Goal: Communication & Community: Ask a question

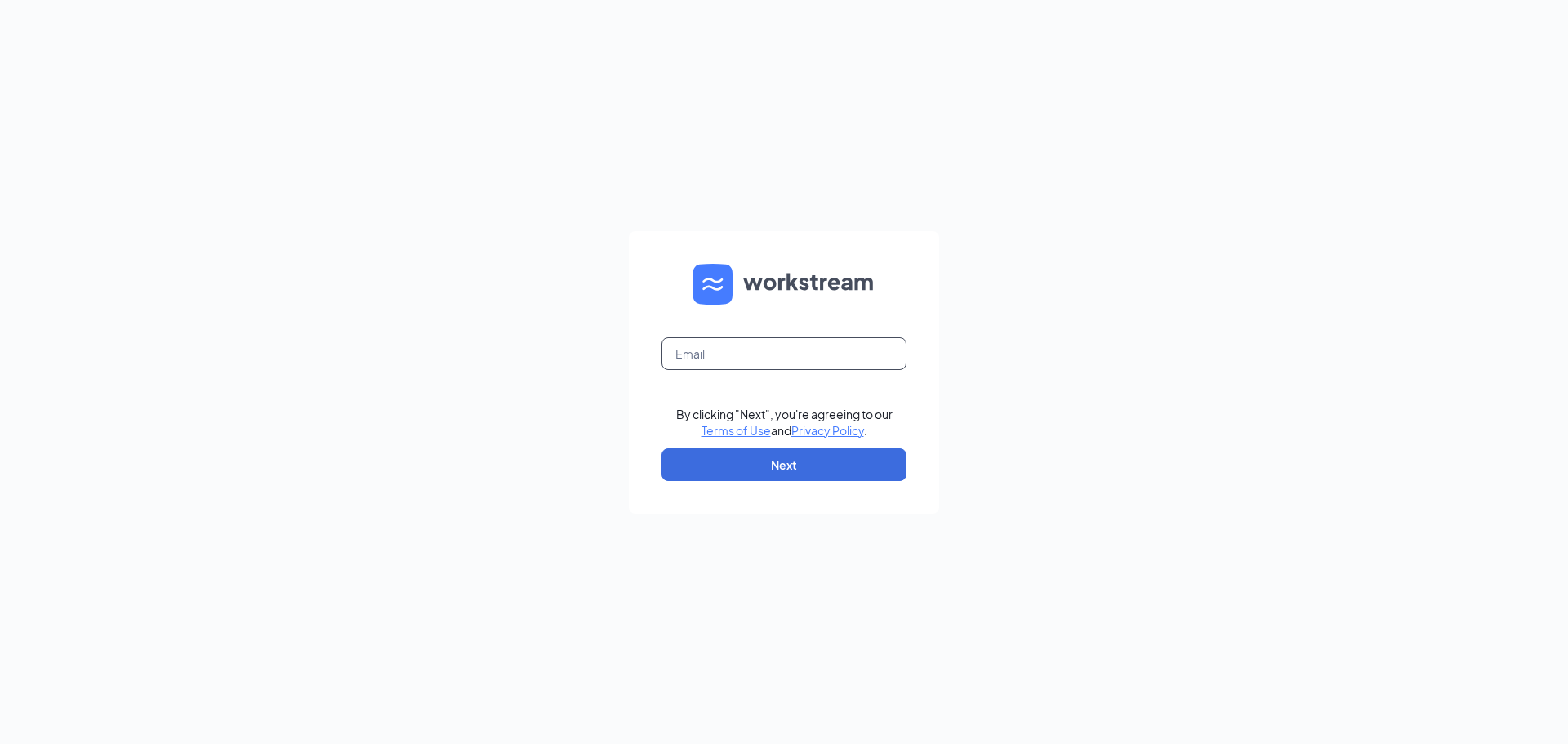
click at [716, 344] on input "text" at bounding box center [784, 353] width 245 height 33
type input "[EMAIL_ADDRESS][DOMAIN_NAME]"
click at [790, 476] on button "Next" at bounding box center [784, 464] width 245 height 33
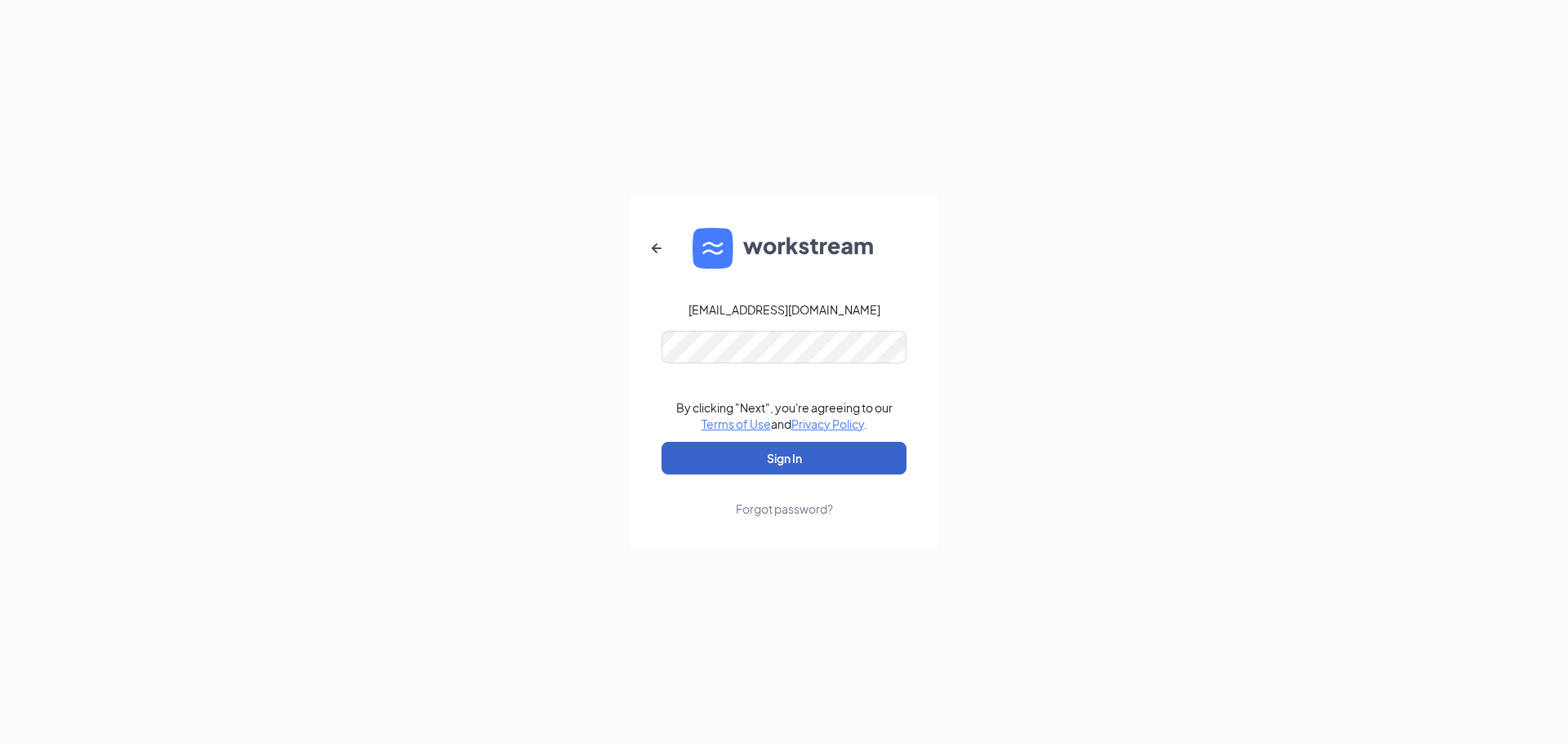
click at [755, 443] on button "Sign In" at bounding box center [784, 457] width 245 height 33
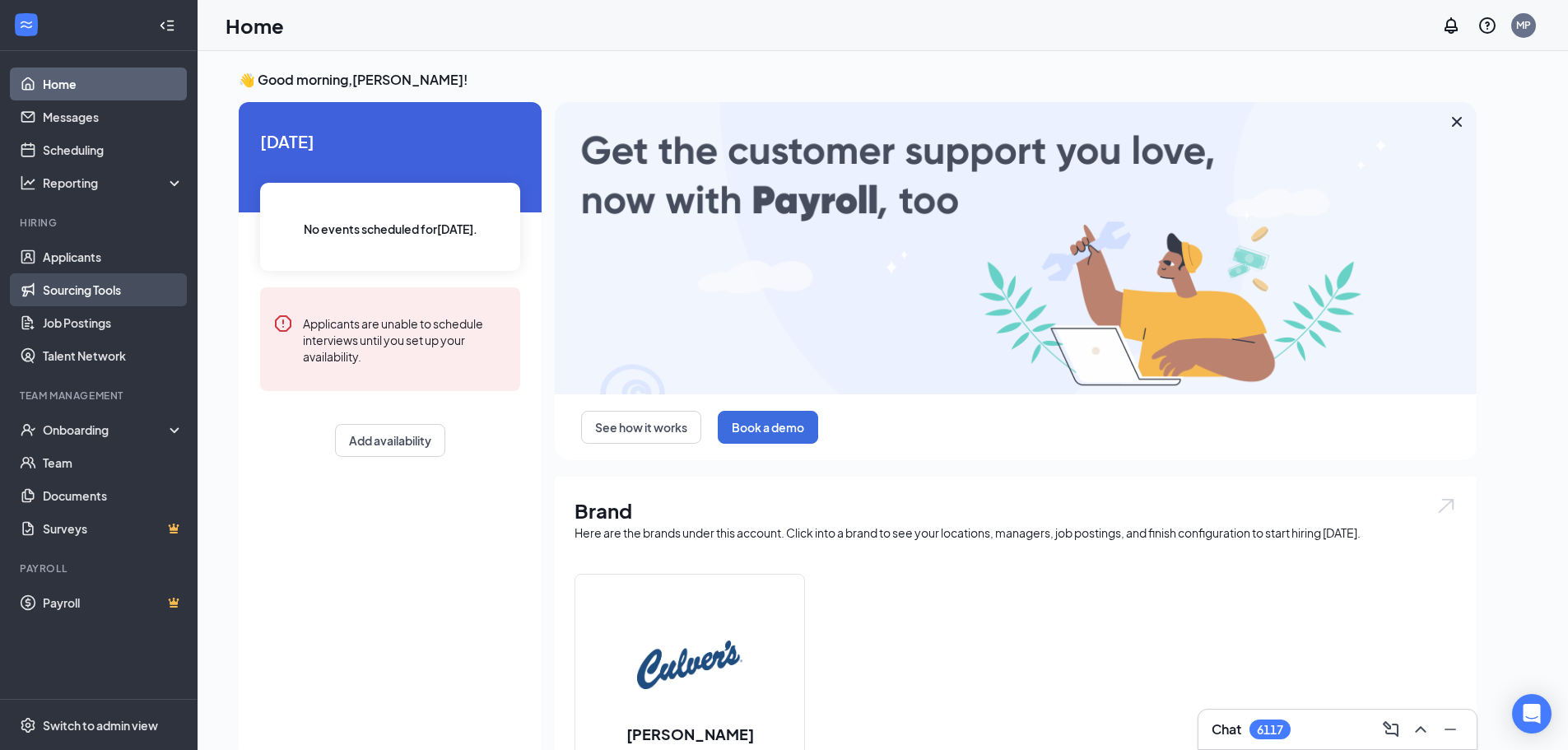
click at [109, 292] on link "Sourcing Tools" at bounding box center [113, 289] width 140 height 33
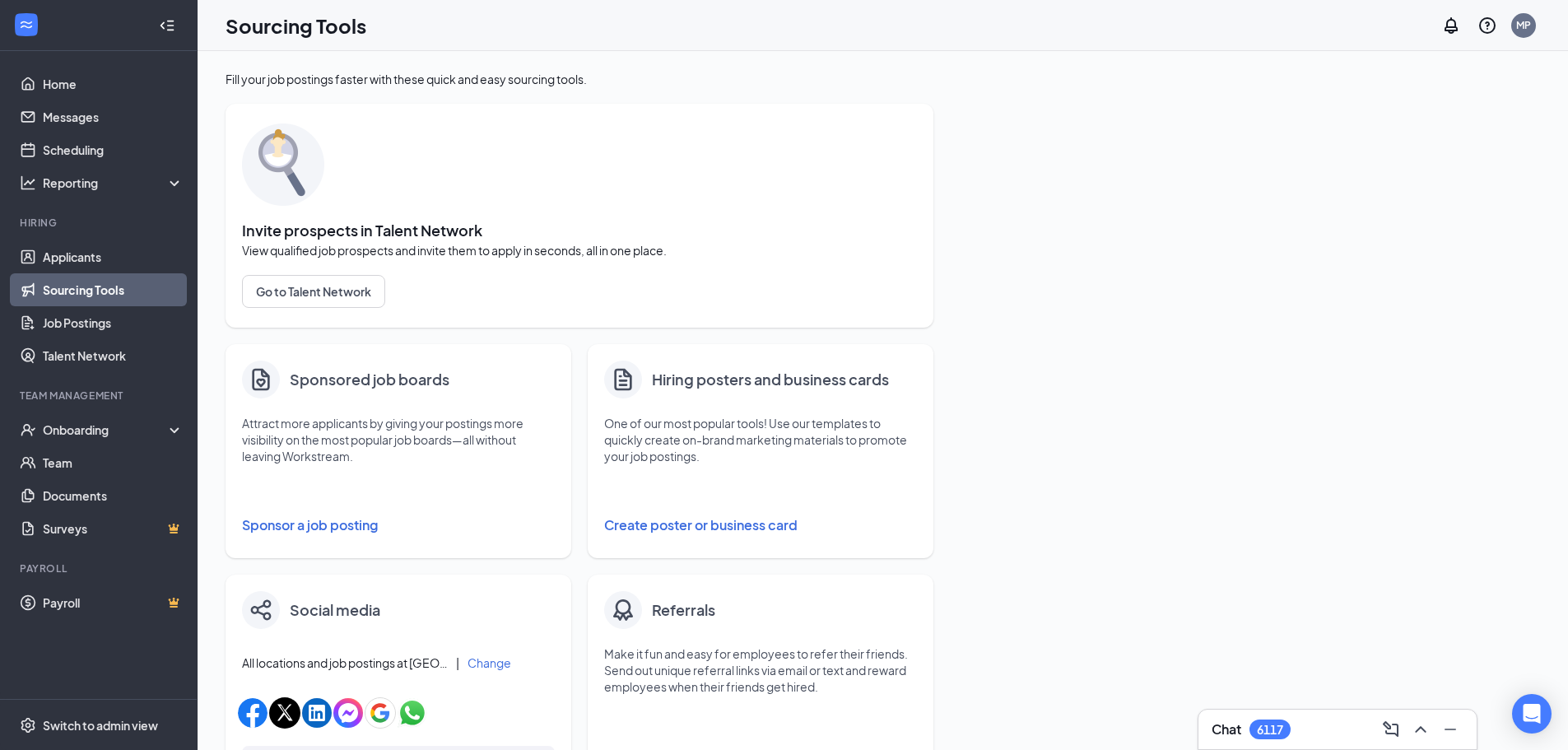
click at [298, 527] on button "Sponsor a job posting" at bounding box center [399, 525] width 313 height 33
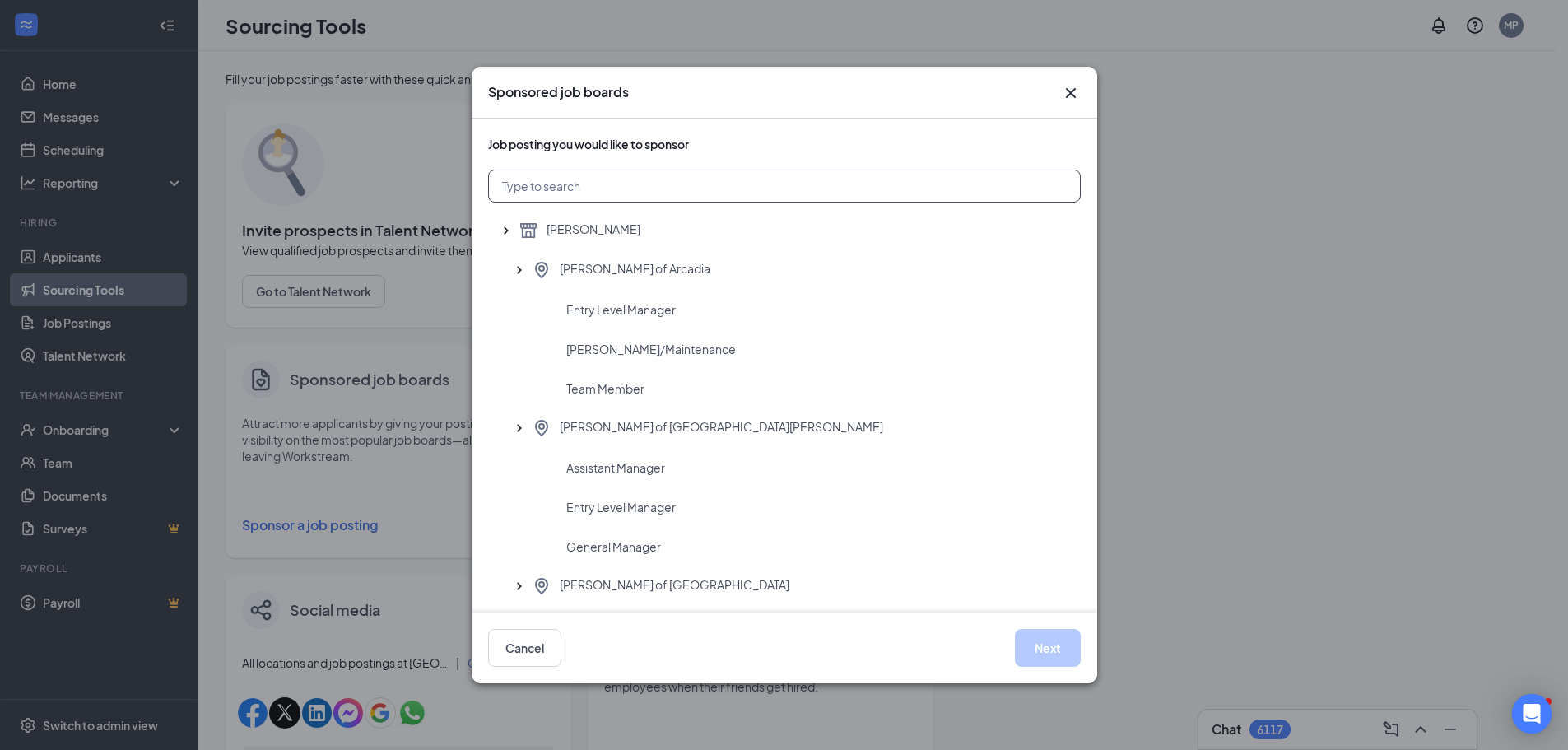
click at [713, 183] on input "text" at bounding box center [784, 186] width 593 height 33
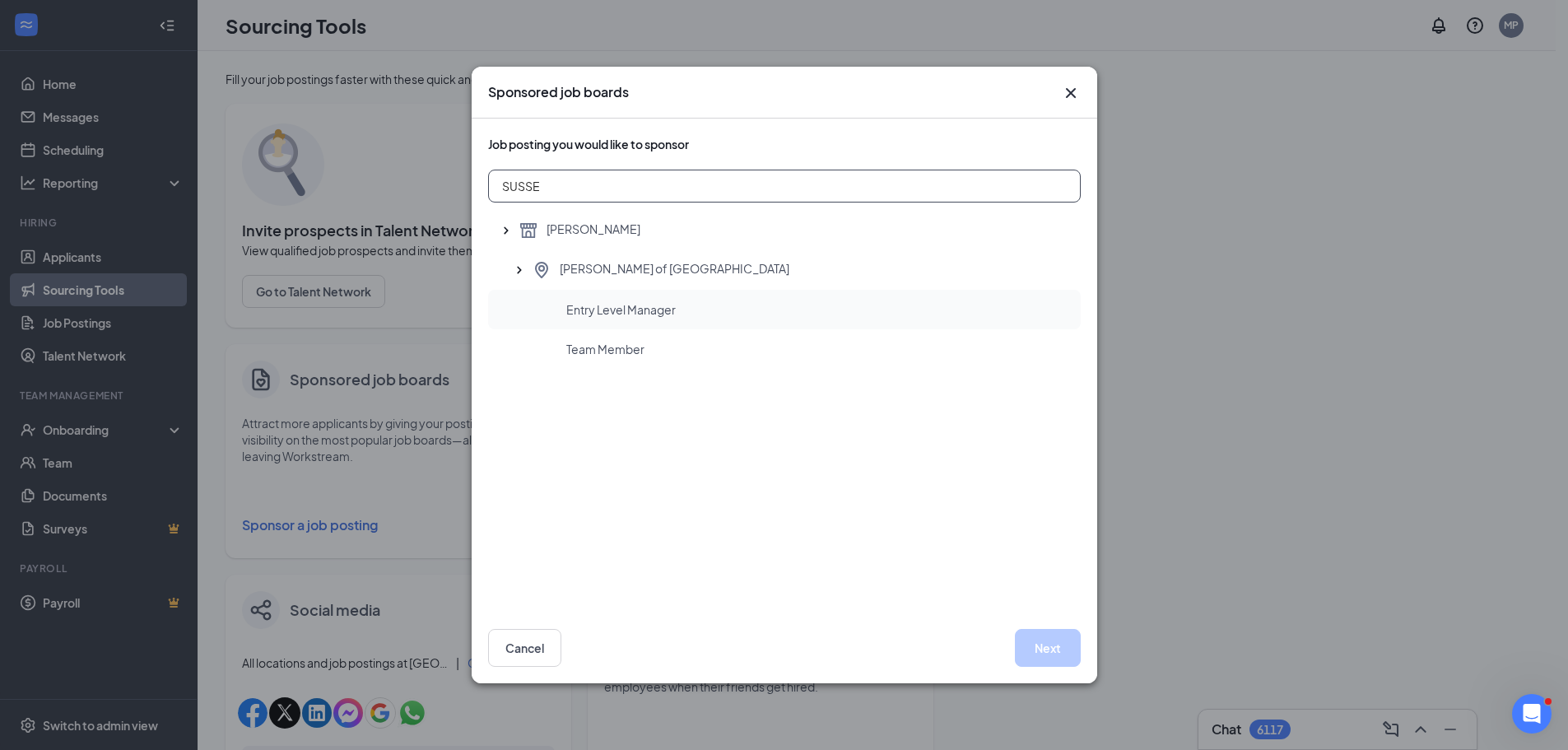
type input "SUSSE"
click at [683, 305] on div "Entry Level Manager" at bounding box center [817, 309] width 501 height 17
click at [1054, 652] on button "Next" at bounding box center [1048, 647] width 66 height 38
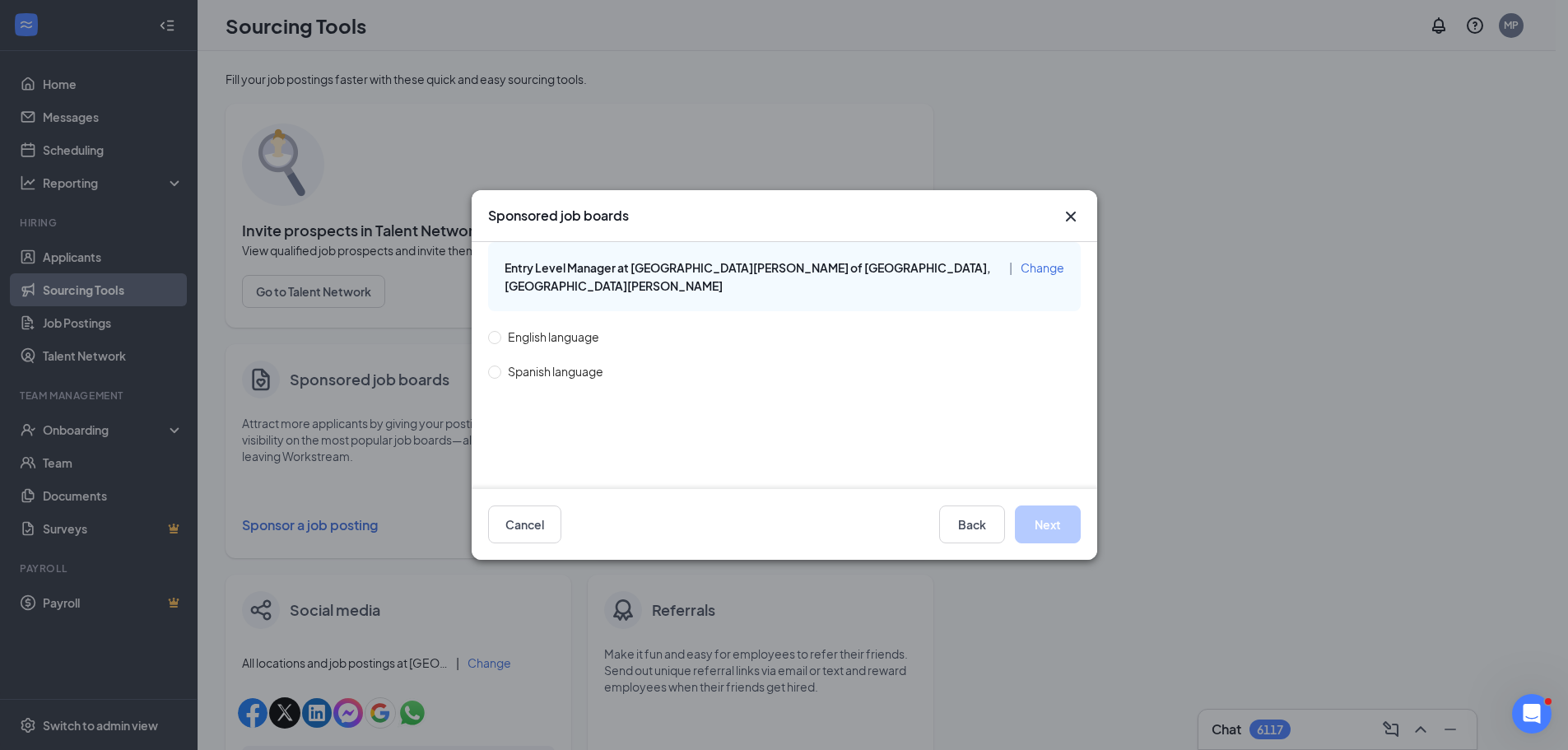
click at [523, 327] on span "English language" at bounding box center [554, 336] width 104 height 18
click at [500, 330] on input "English language" at bounding box center [494, 336] width 12 height 12
radio input "true"
click at [1055, 520] on button "Next" at bounding box center [1048, 524] width 66 height 38
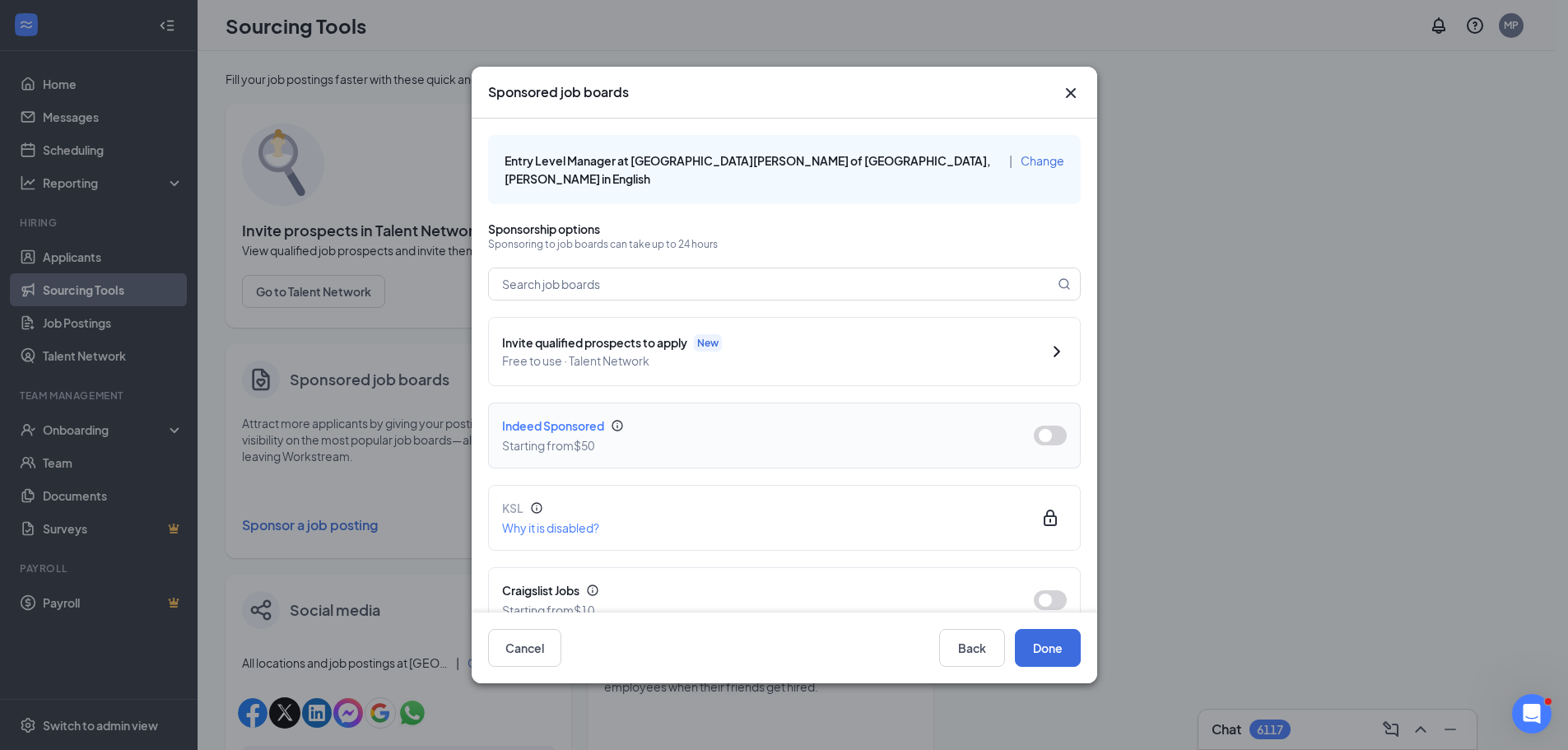
click at [1046, 425] on button "button" at bounding box center [1050, 435] width 33 height 19
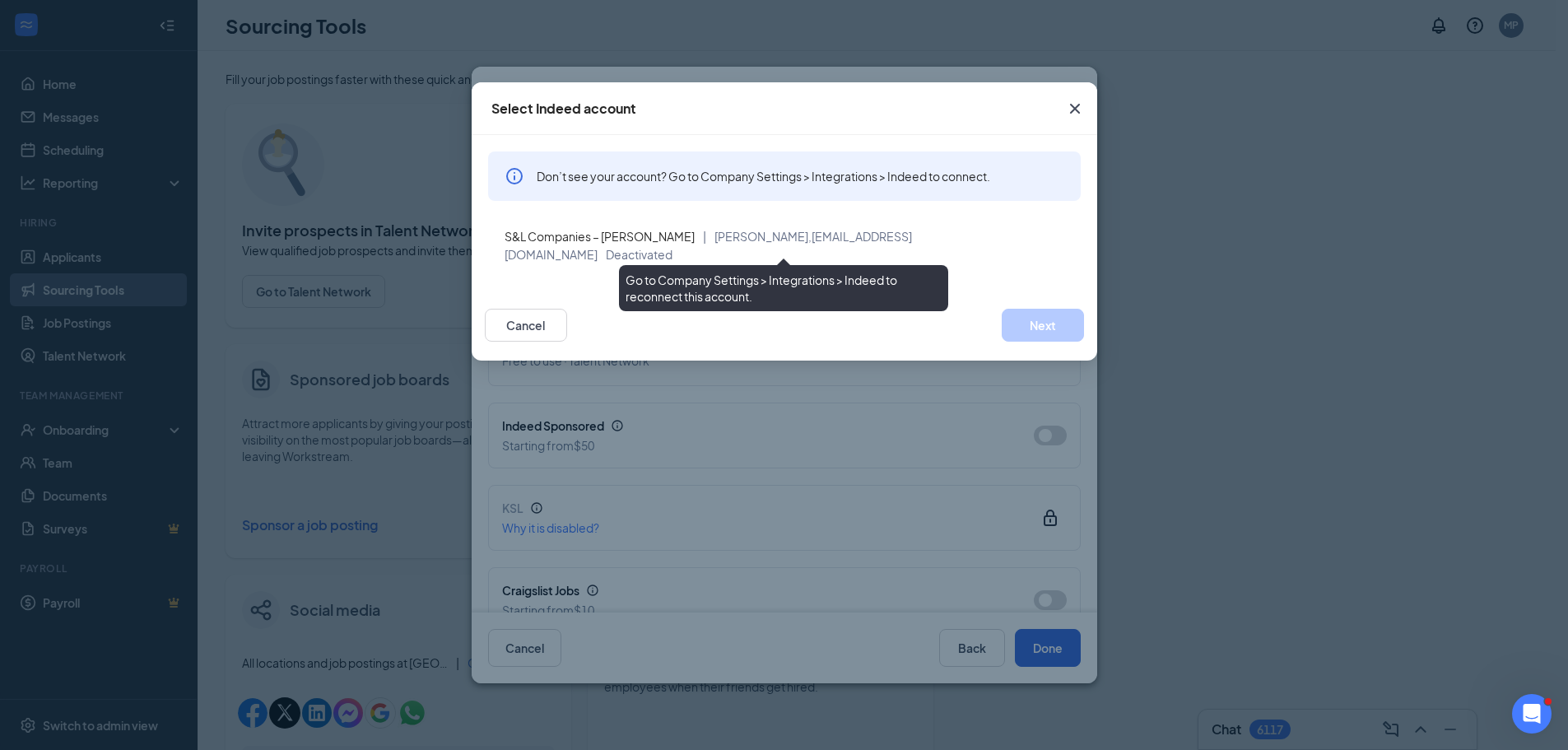
click at [914, 246] on div "S&L Companies – [PERSON_NAME] | [PERSON_NAME], [EMAIL_ADDRESS][DOMAIN_NAME] Dea…" at bounding box center [784, 245] width 593 height 56
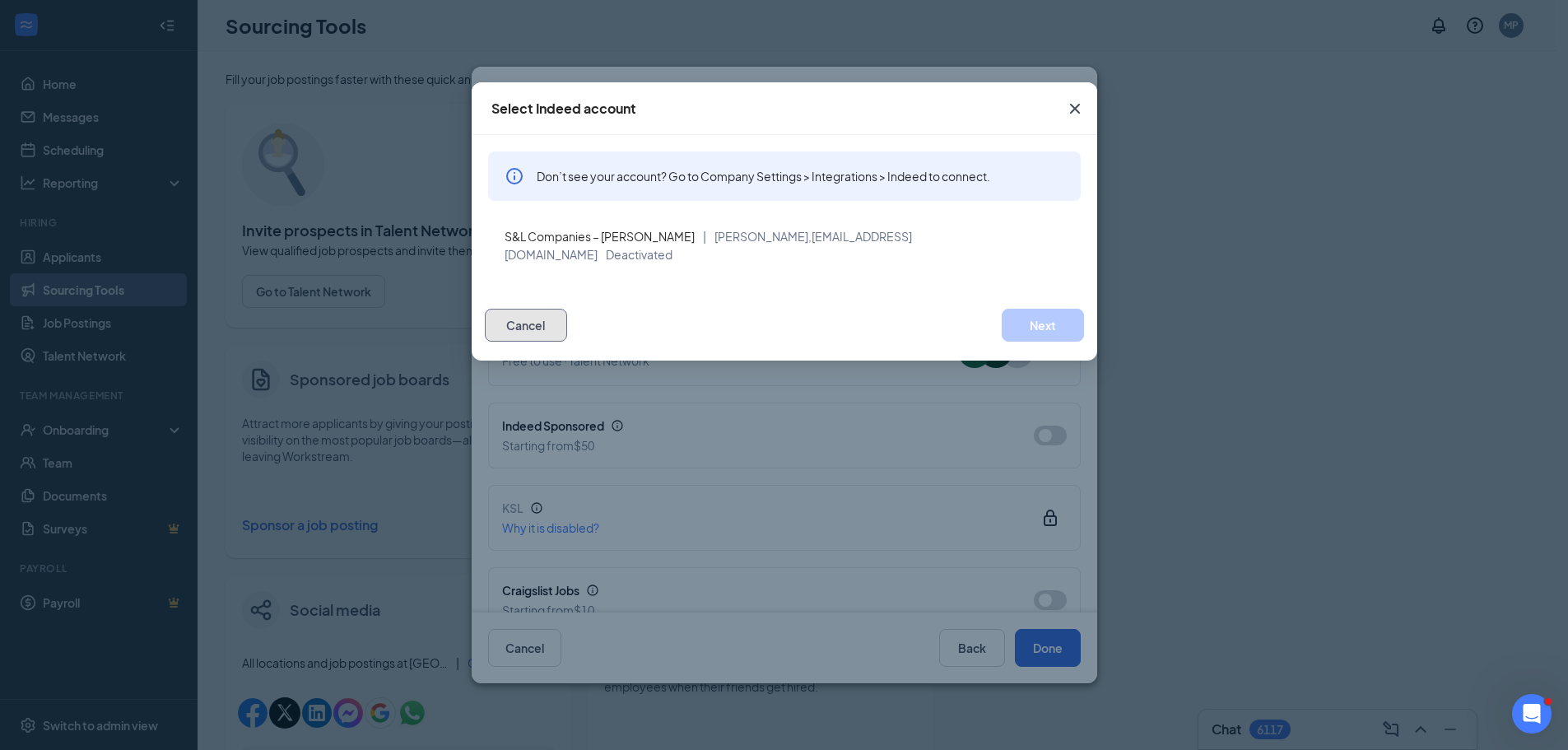
click at [518, 309] on button "Cancel" at bounding box center [526, 325] width 82 height 33
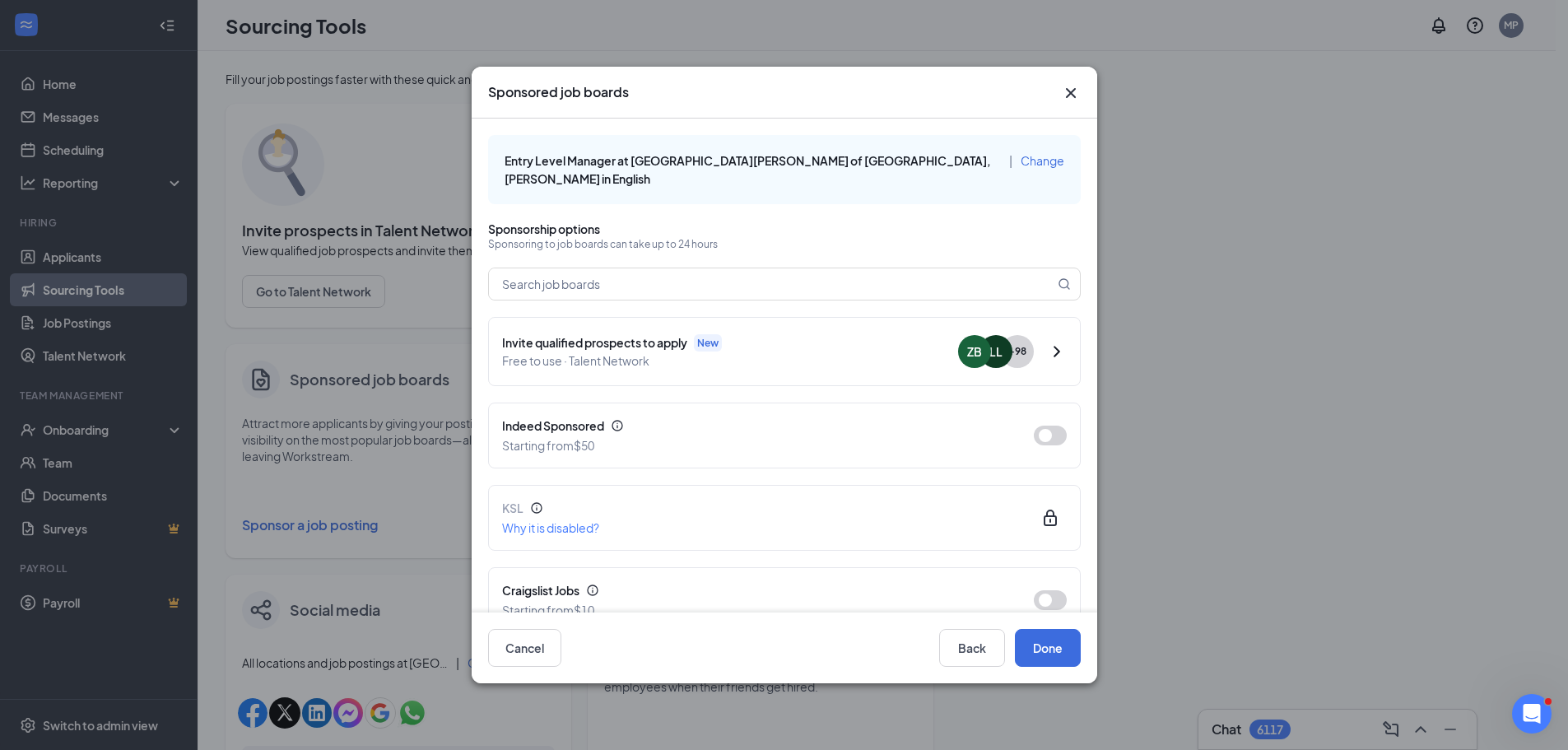
click at [1068, 87] on icon "Cross" at bounding box center [1070, 92] width 19 height 19
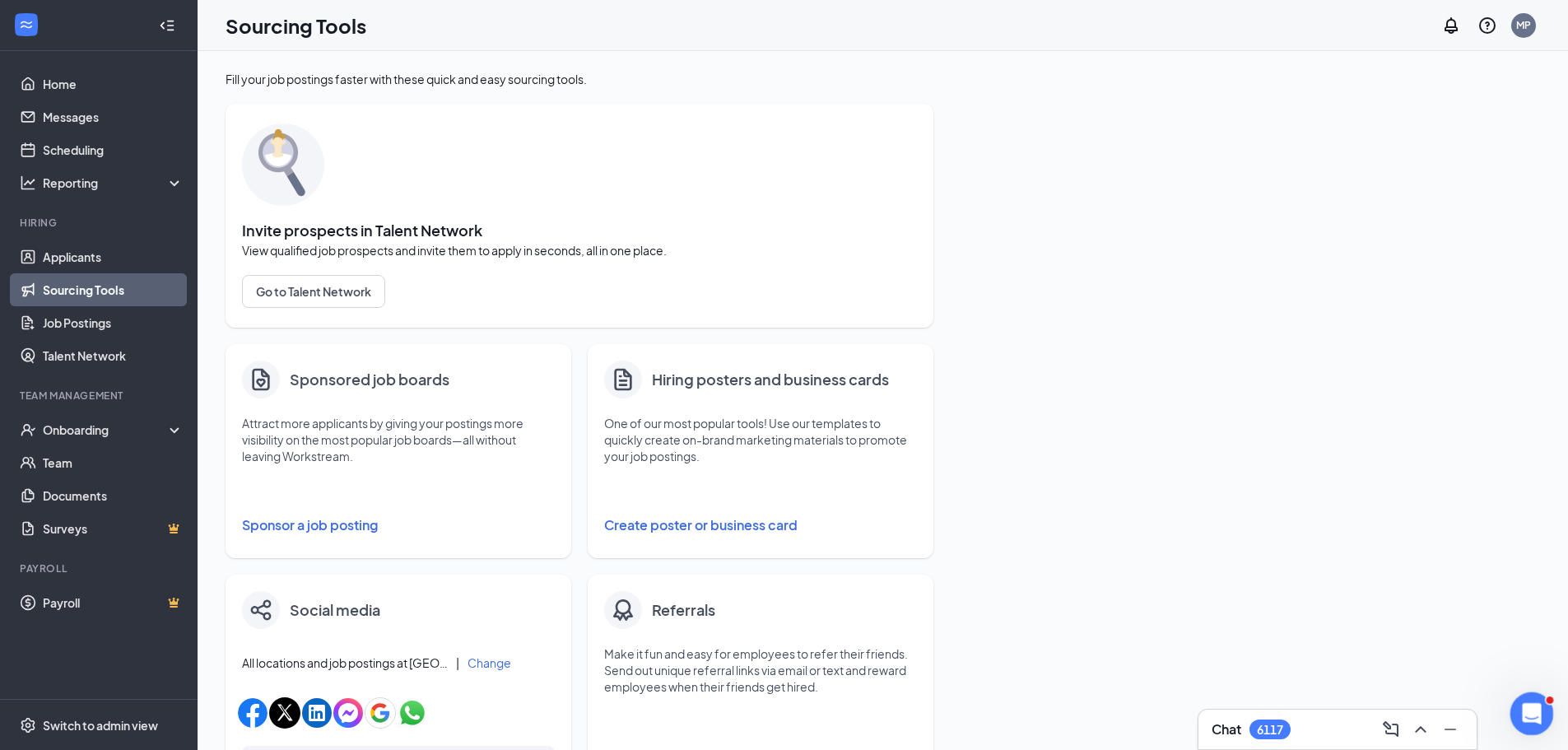
click at [1523, 700] on icon "Open Intercom Messenger" at bounding box center [1530, 711] width 27 height 27
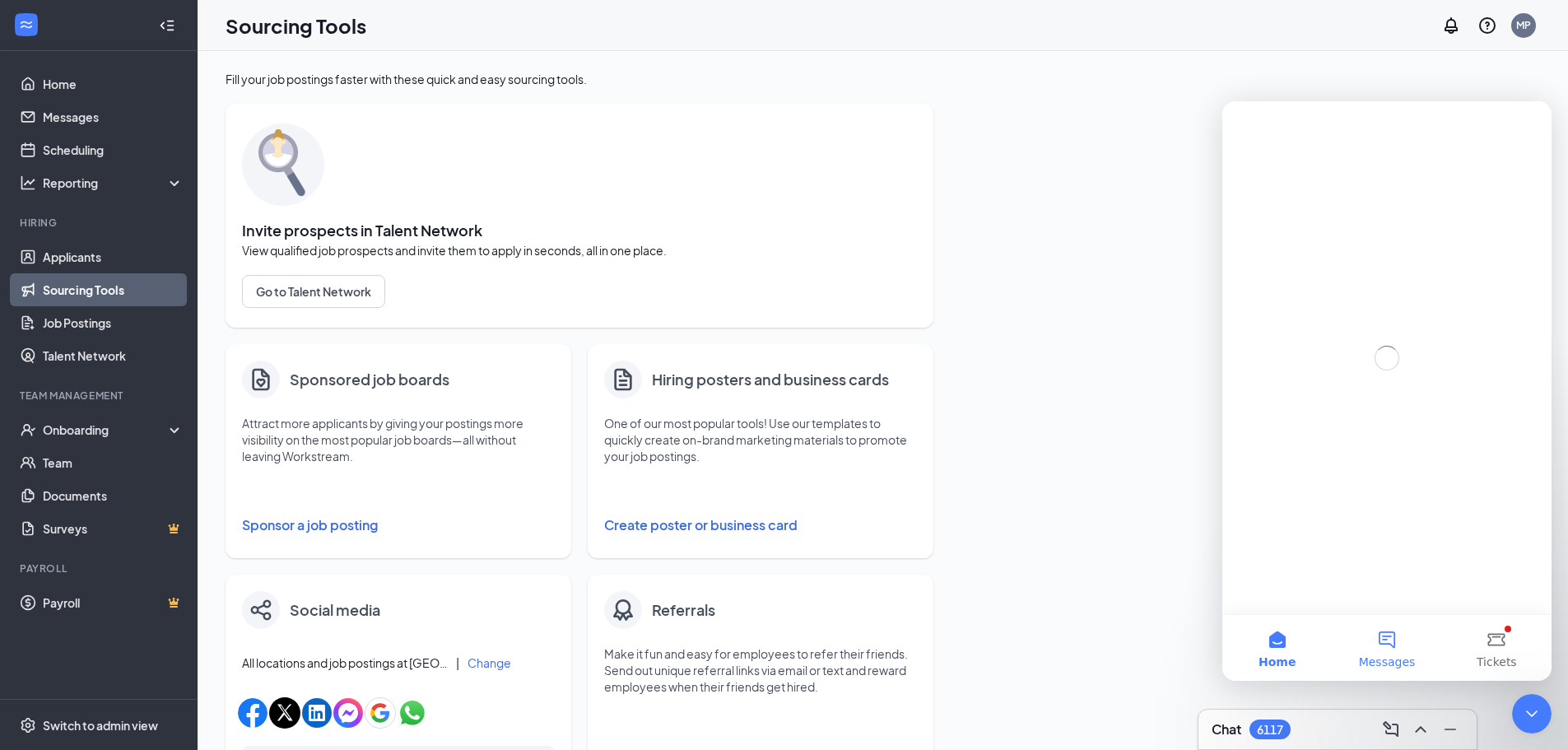
click at [1391, 656] on span "Messages" at bounding box center [1388, 662] width 57 height 12
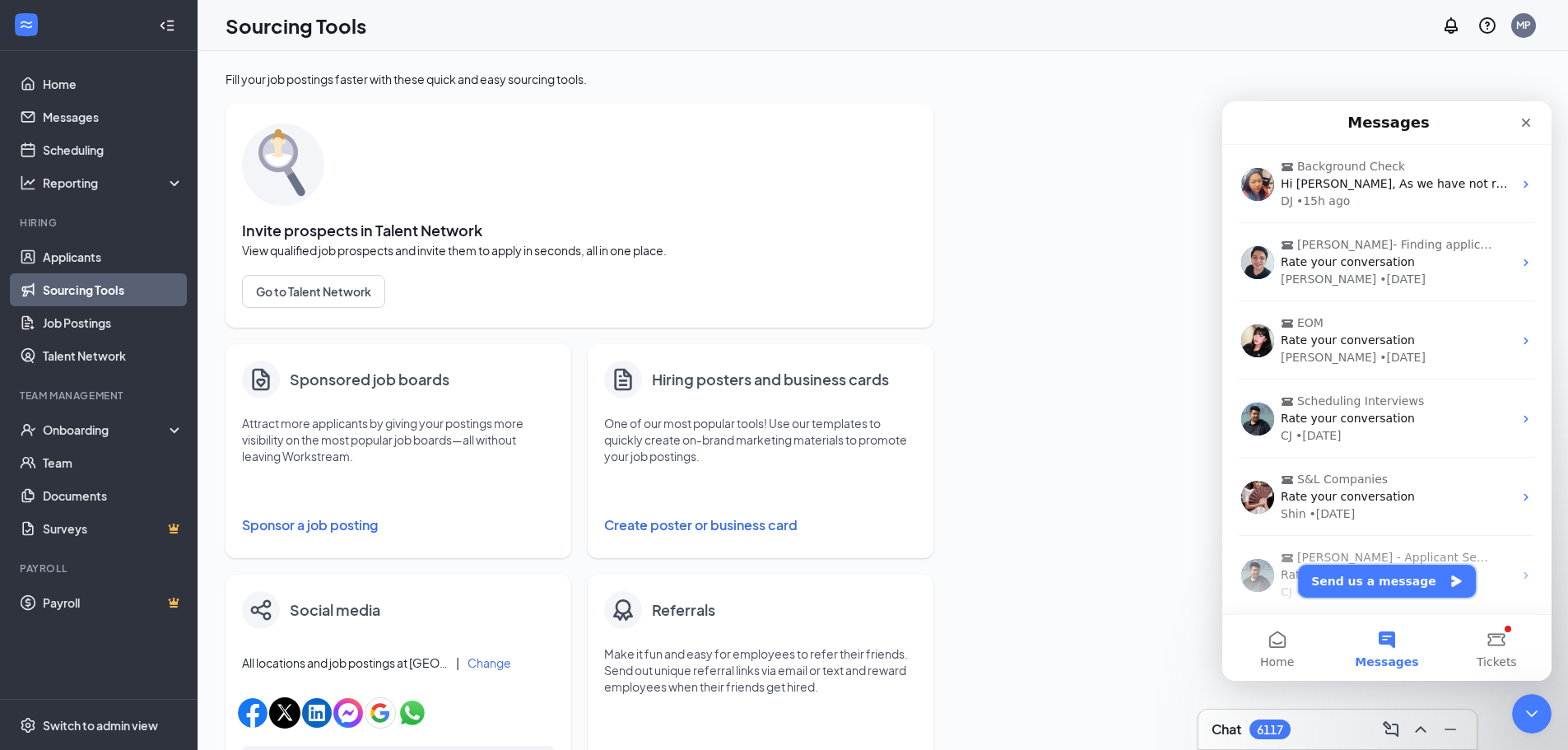
click at [1400, 578] on button "Send us a message" at bounding box center [1386, 580] width 177 height 33
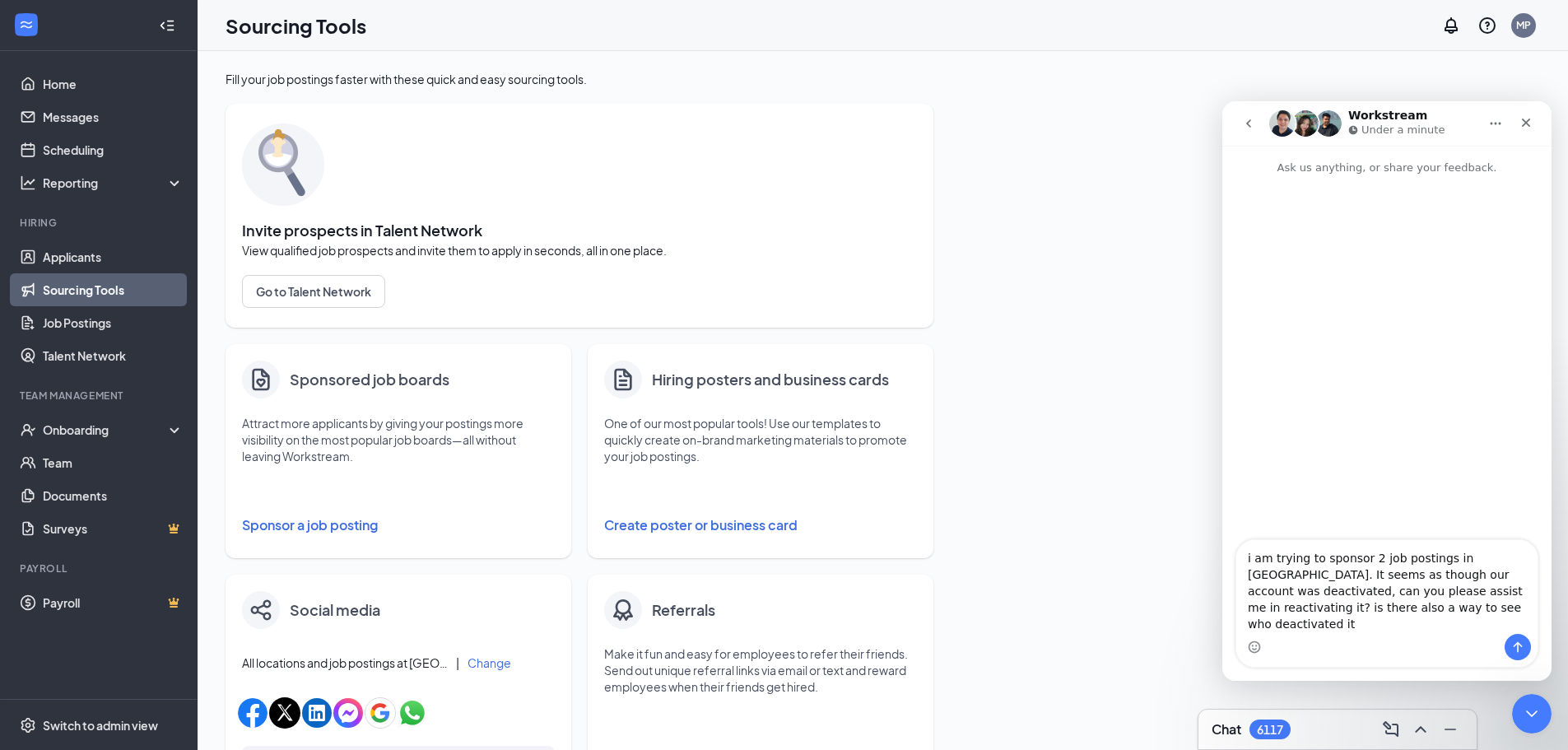
type textarea "i am trying to sponsor 2 job postings in [GEOGRAPHIC_DATA]. It seems as though …"
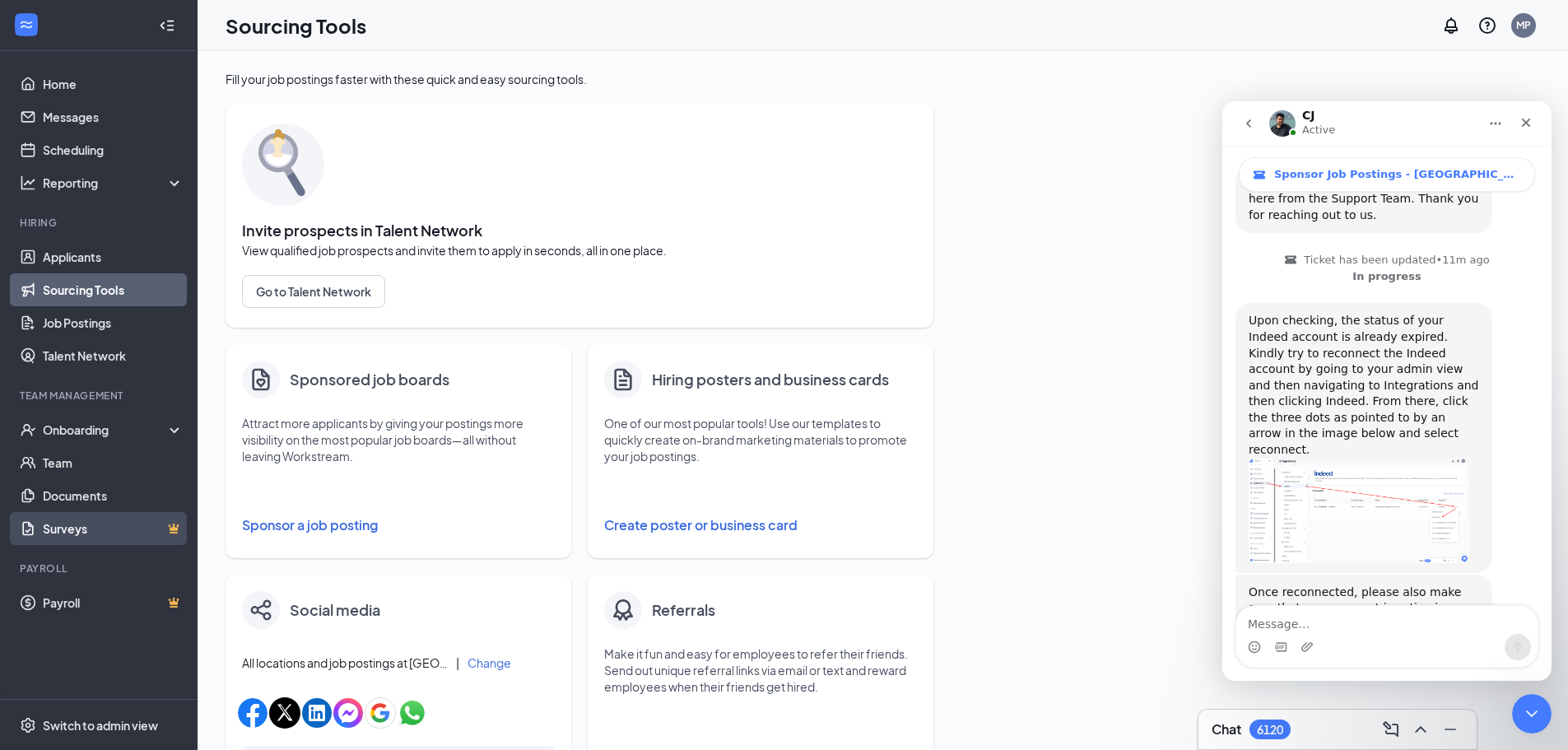
scroll to position [453, 0]
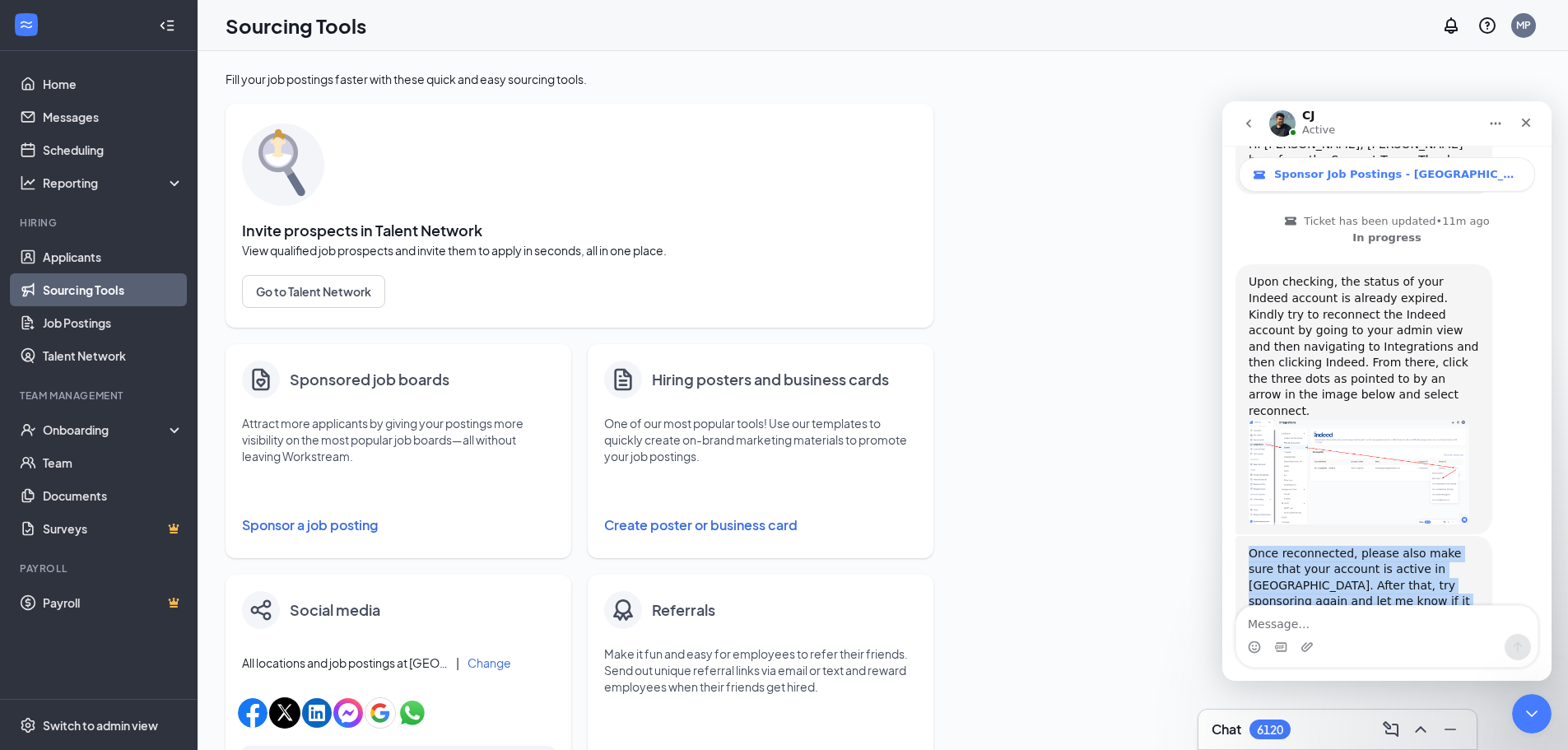
drag, startPoint x: 1423, startPoint y: 555, endPoint x: 1242, endPoint y: 489, distance: 192.7
click at [1242, 536] on div "Once reconnected, please also make sure that your account is active in [GEOGRAP…" at bounding box center [1364, 594] width 257 height 117
click at [1373, 546] on div "Once reconnected, please also make sure that your account is active in [GEOGRAP…" at bounding box center [1364, 594] width 230 height 97
click at [1375, 424] on img "CJ says…" at bounding box center [1359, 472] width 220 height 104
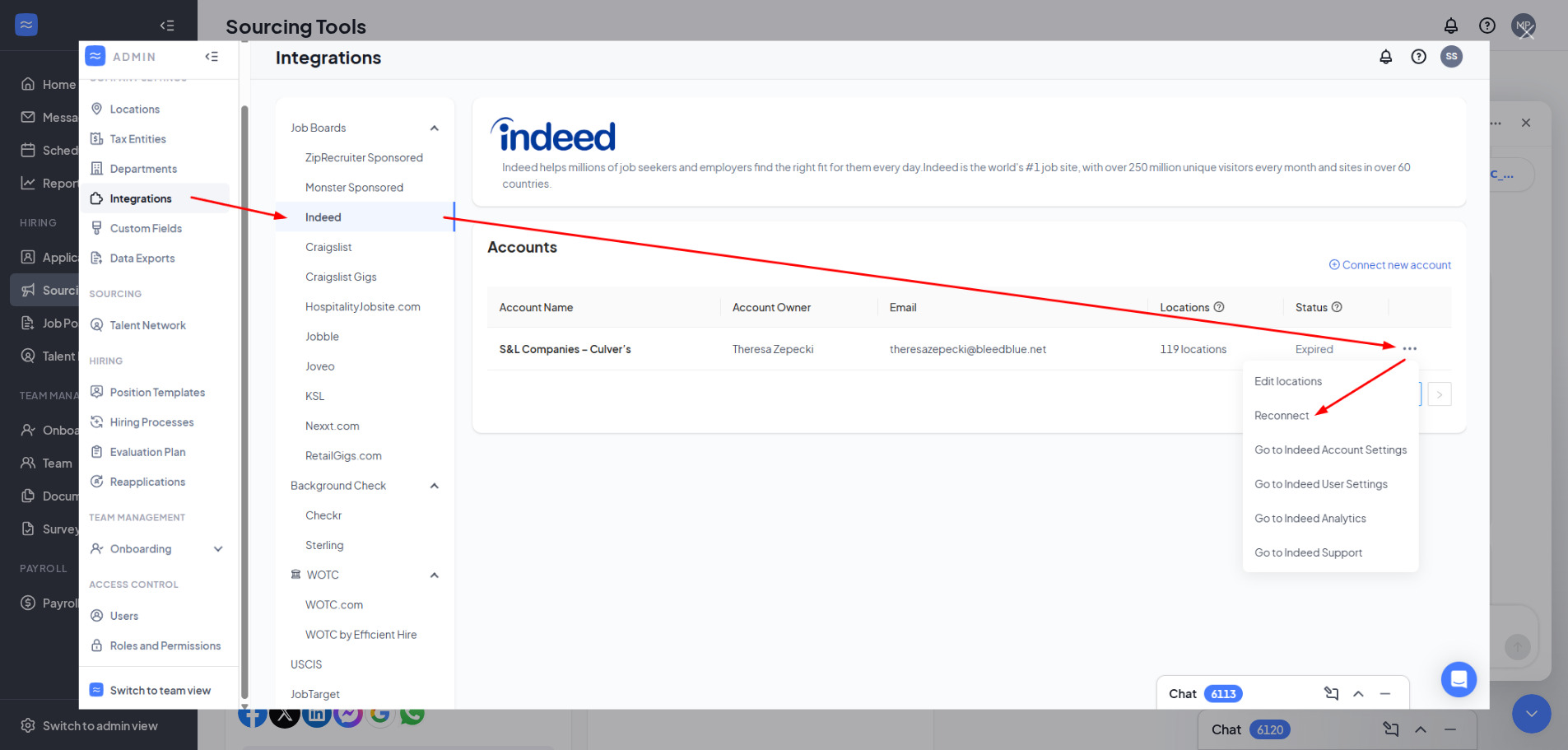
scroll to position [0, 0]
click at [1470, 466] on img "Close" at bounding box center [784, 375] width 1412 height 669
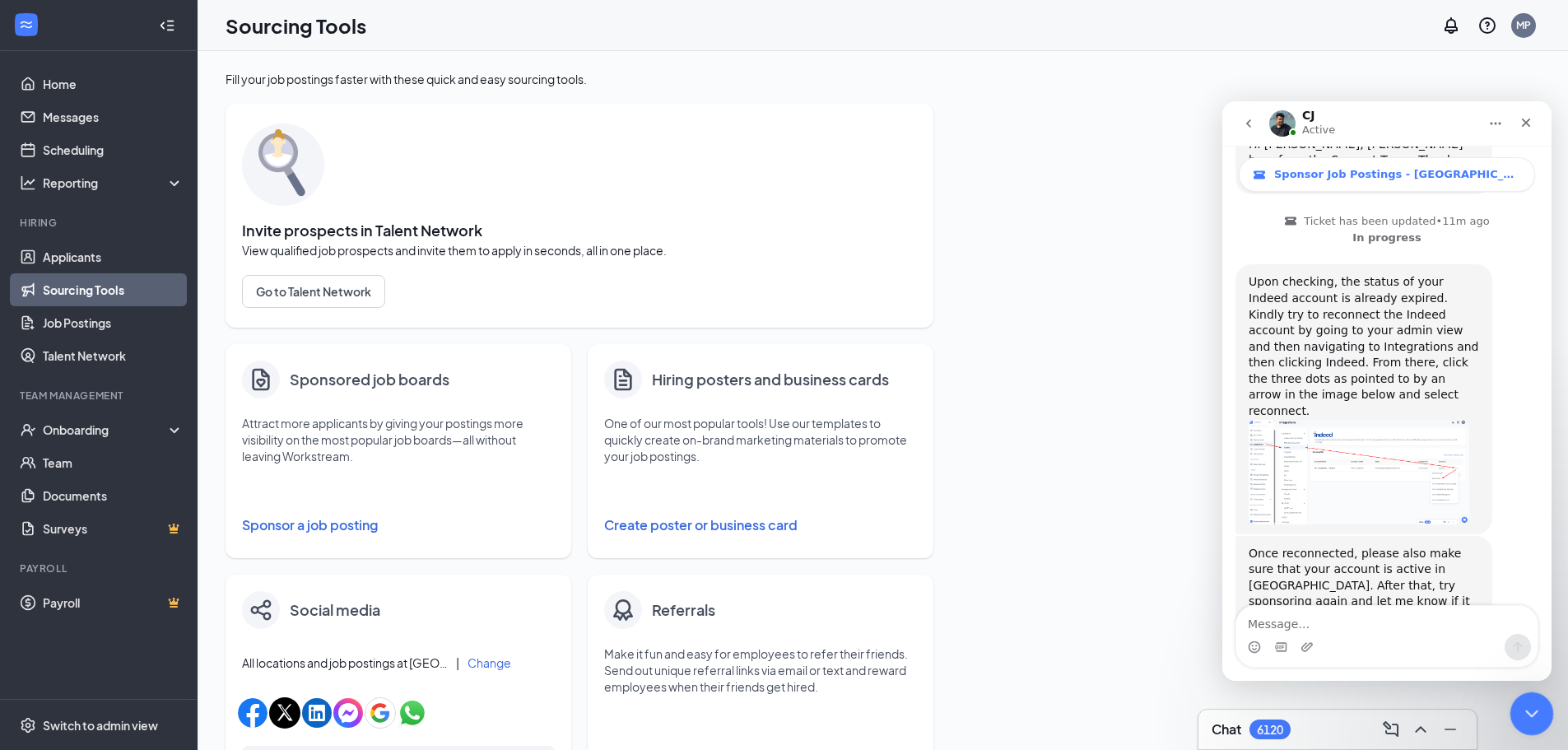
click at [1530, 707] on icon "Close Intercom Messenger" at bounding box center [1529, 710] width 19 height 19
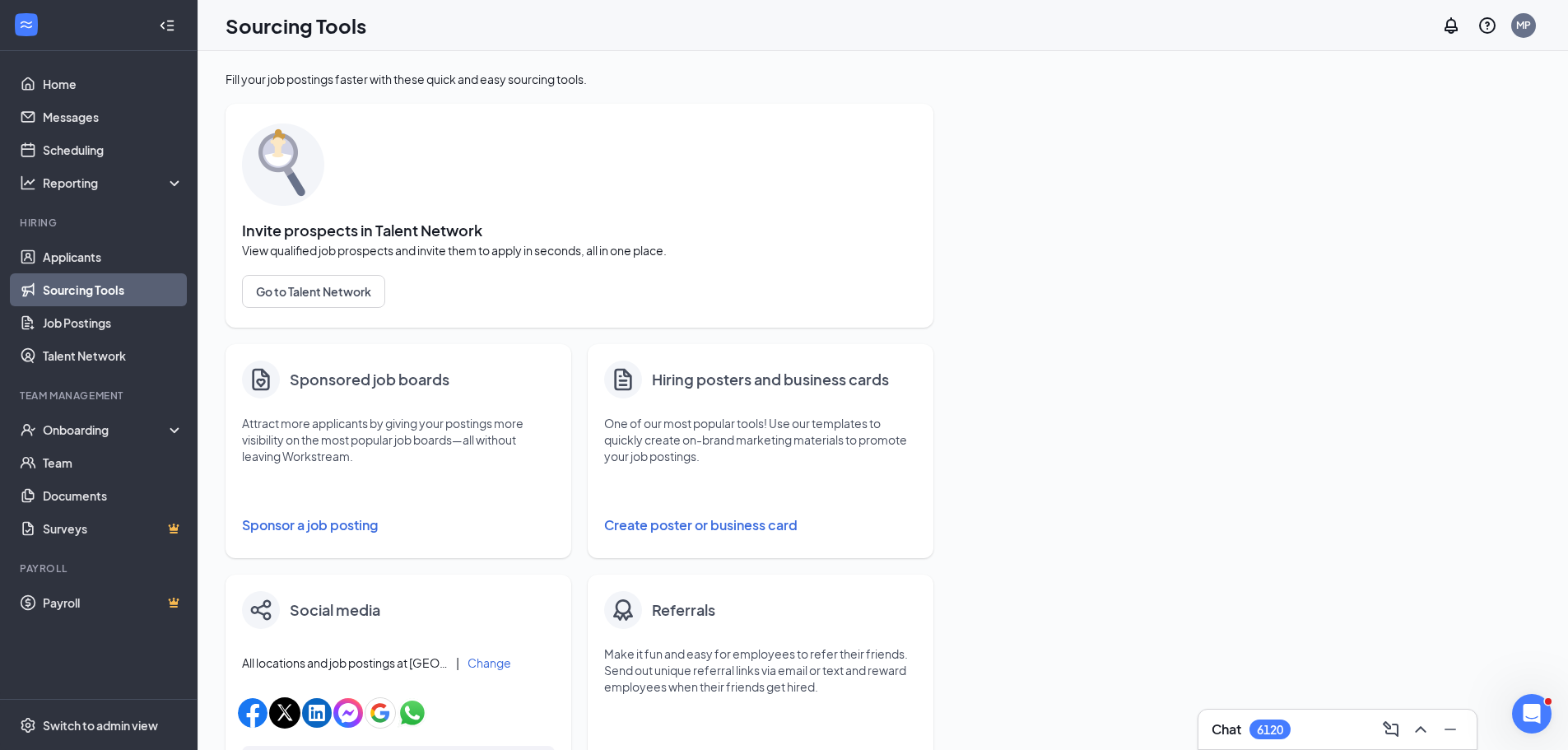
scroll to position [453, 0]
